Goal: Navigation & Orientation: Find specific page/section

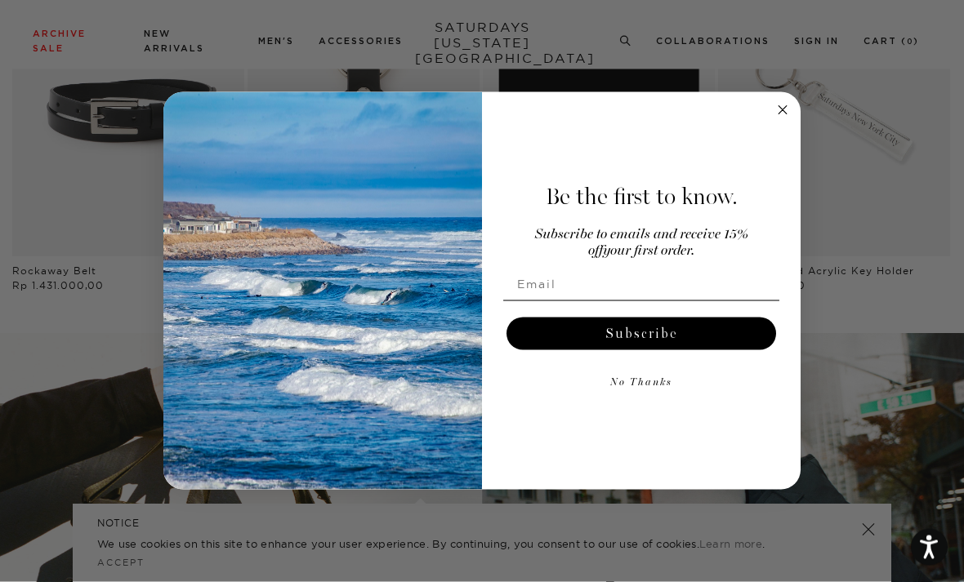
scroll to position [1829, 0]
click at [769, 159] on div "Be the first to know. Subscribe to emails and receive 15% off your first order.…" at bounding box center [633, 292] width 302 height 366
click at [783, 119] on circle "Close dialog" at bounding box center [783, 109] width 19 height 19
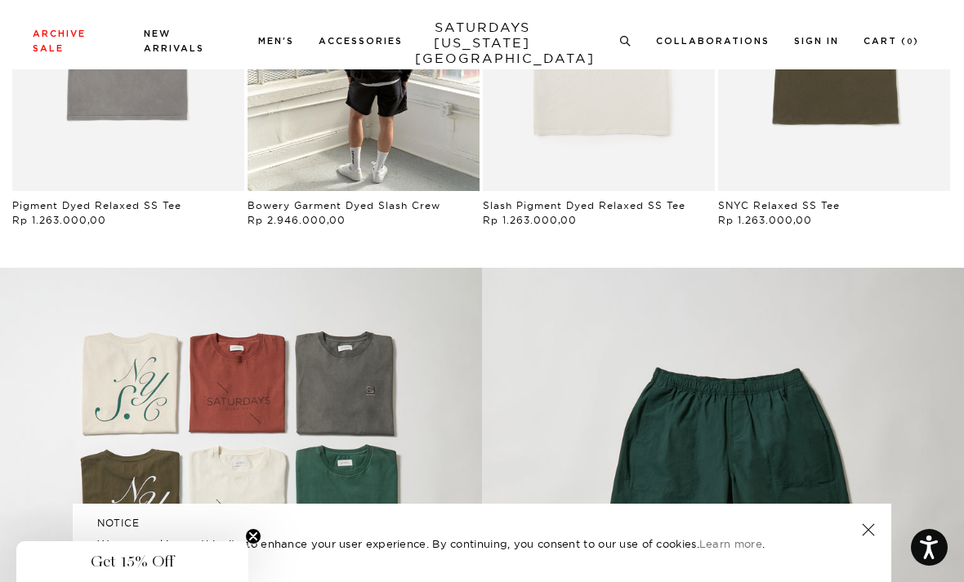
scroll to position [878, 0]
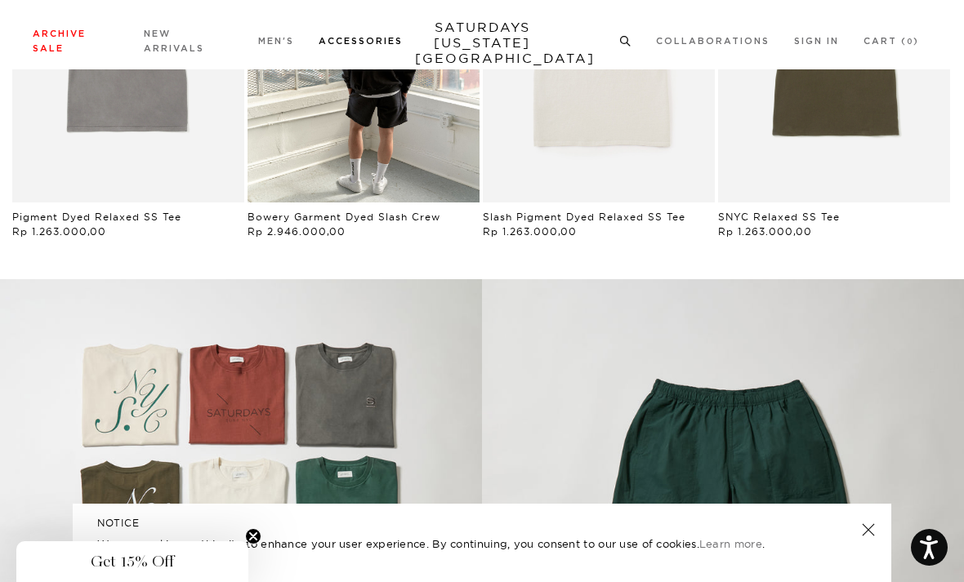
click at [361, 254] on link at bounding box center [408, 164] width 149 height 180
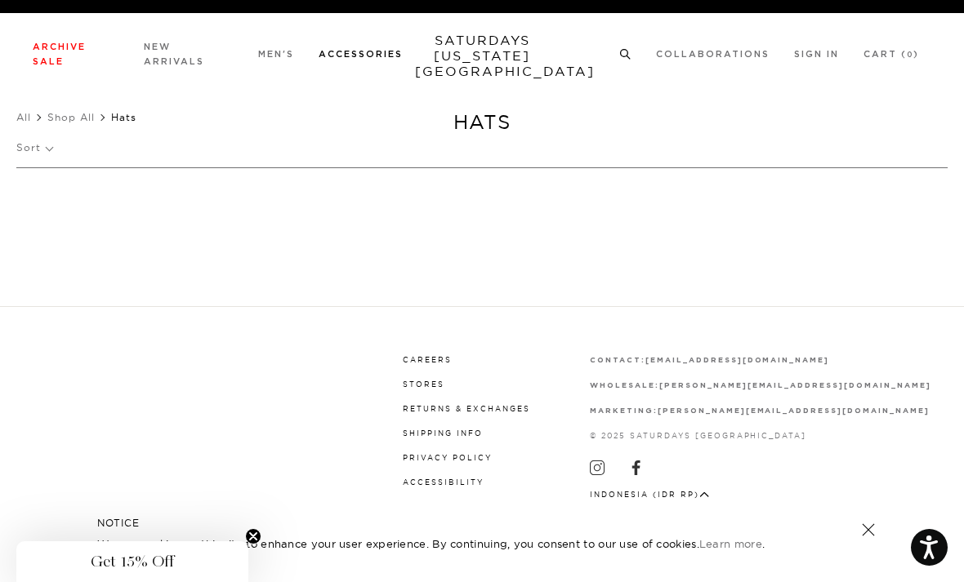
click at [23, 126] on link "Hats" at bounding box center [25, 124] width 19 height 11
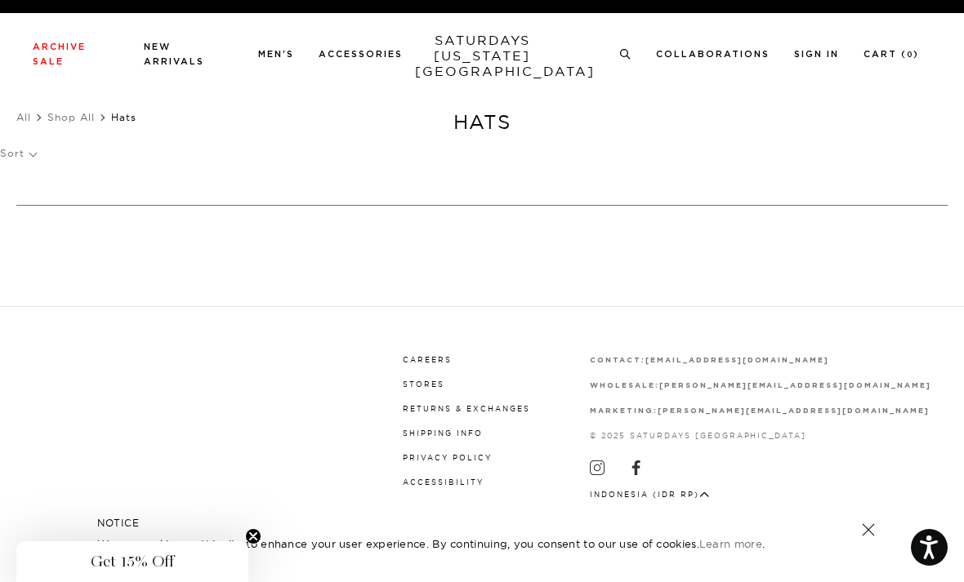
click at [511, 56] on link "SATURDAYS NEW YORK CITY" at bounding box center [482, 56] width 135 height 47
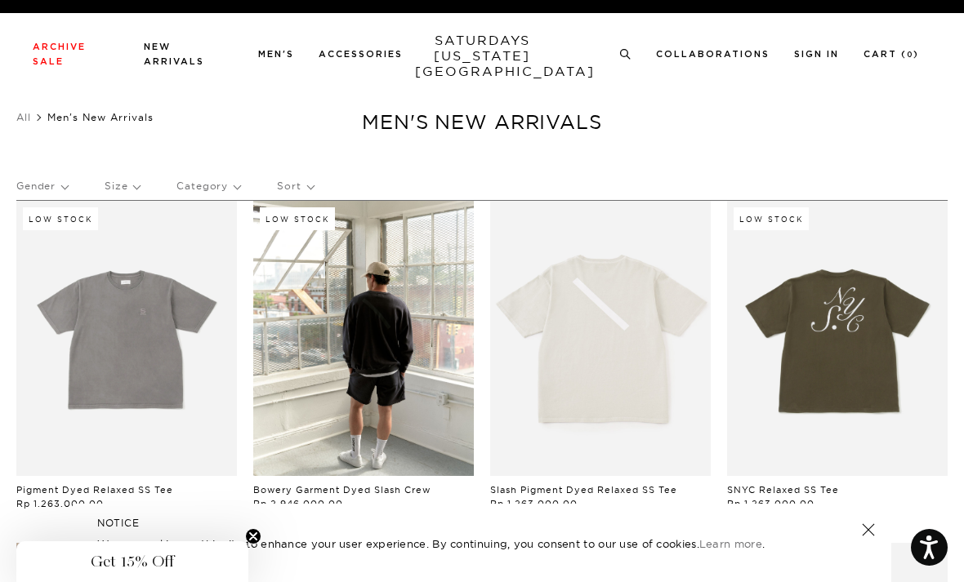
click at [202, 172] on p "Category" at bounding box center [208, 186] width 64 height 38
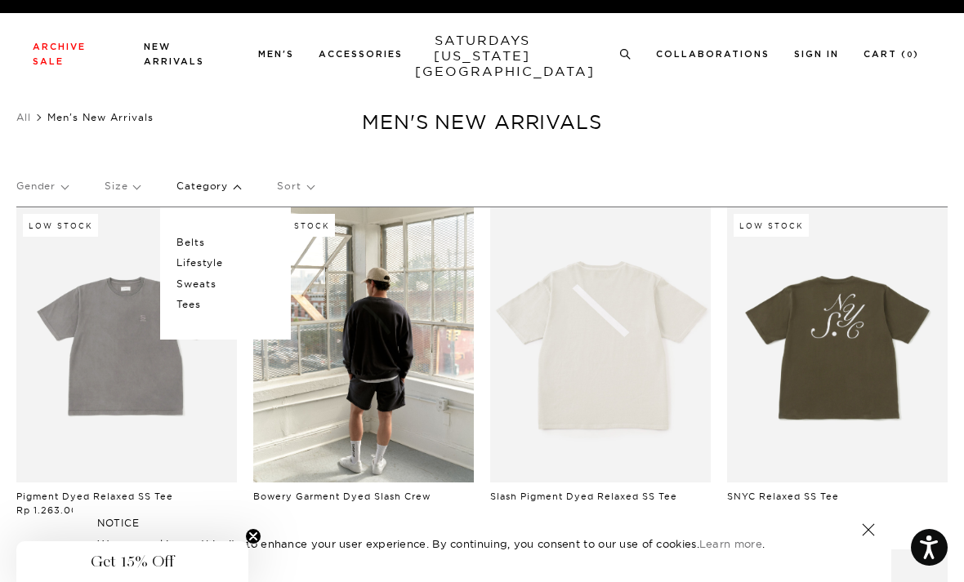
click at [216, 186] on p "Category" at bounding box center [208, 186] width 64 height 38
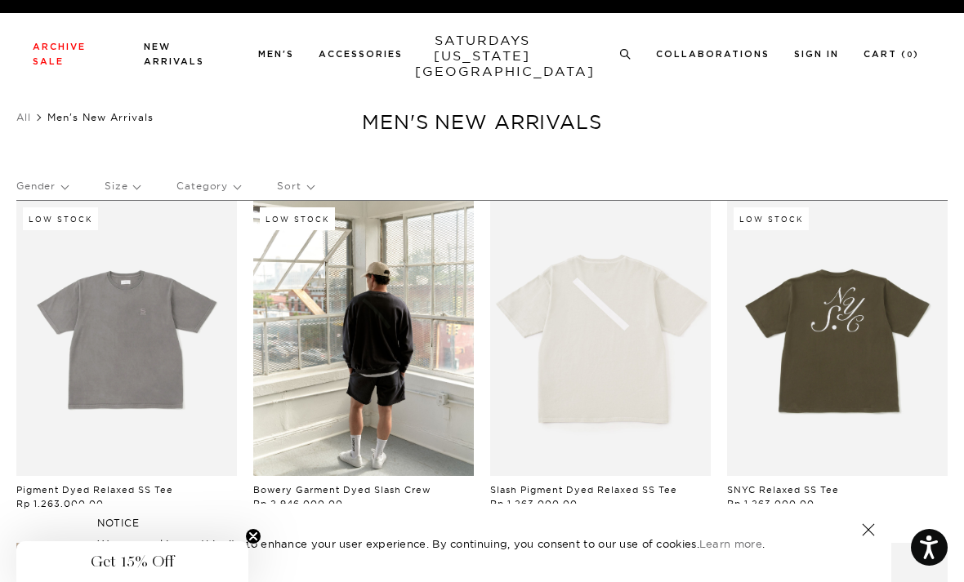
click at [221, 189] on p "Category" at bounding box center [208, 186] width 64 height 38
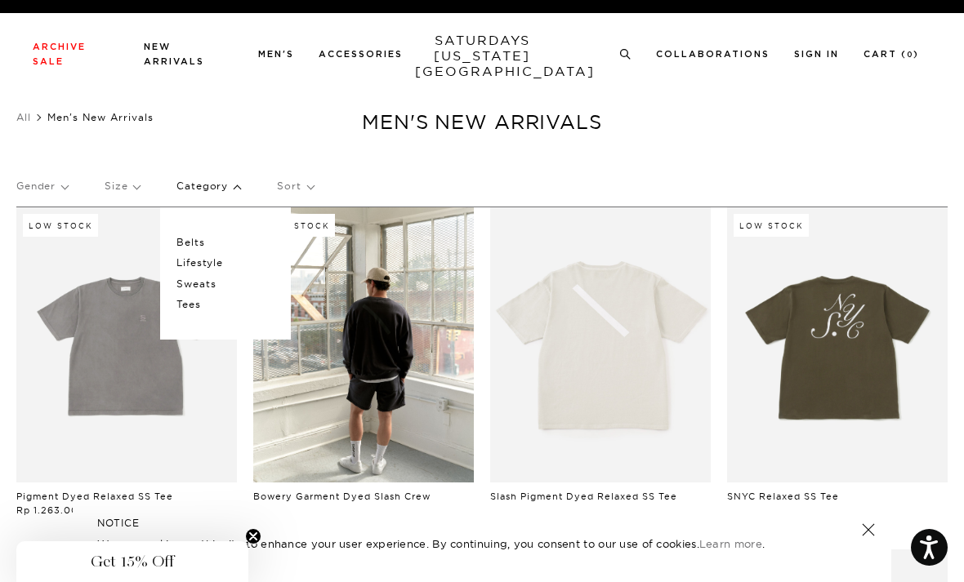
click at [207, 261] on p "Lifestyle" at bounding box center [225, 262] width 98 height 21
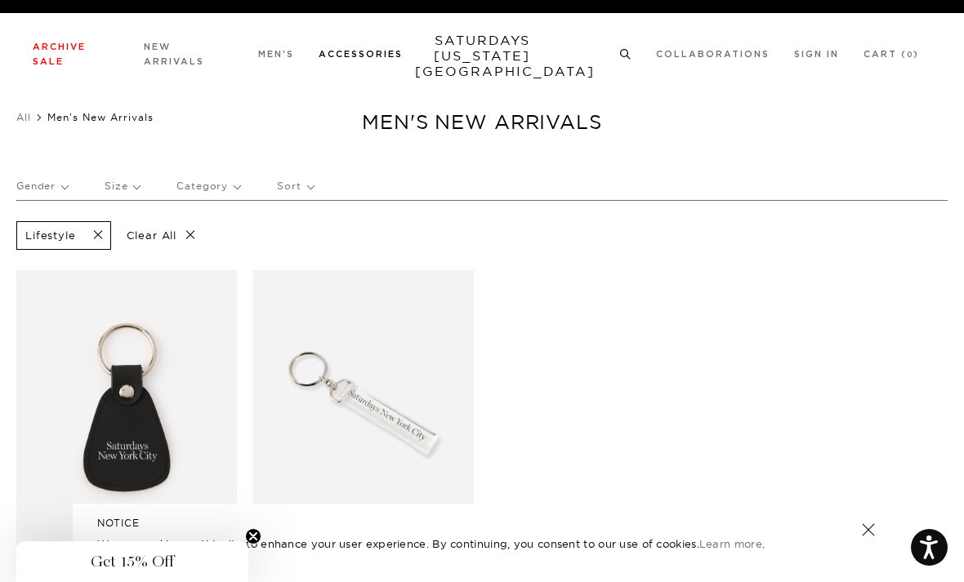
click at [354, 59] on link "Accessories" at bounding box center [361, 54] width 84 height 9
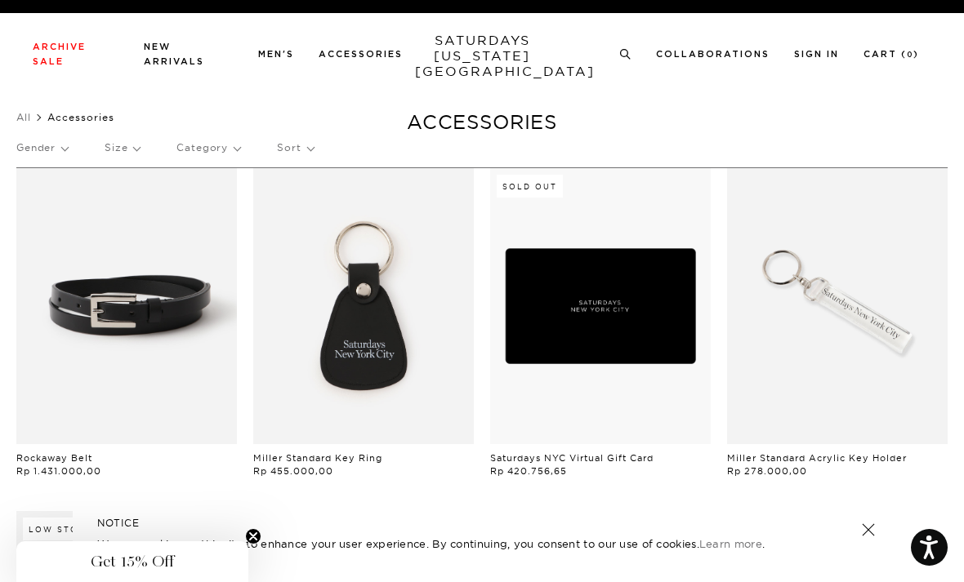
click at [100, 129] on div "Gender Size Category Sort" at bounding box center [481, 148] width 931 height 38
